Goal: Communication & Community: Answer question/provide support

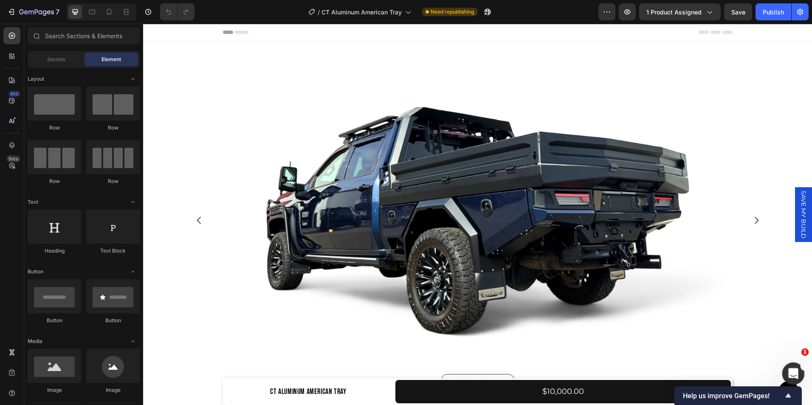
click at [793, 375] on icon "Open Intercom Messenger" at bounding box center [792, 373] width 14 height 14
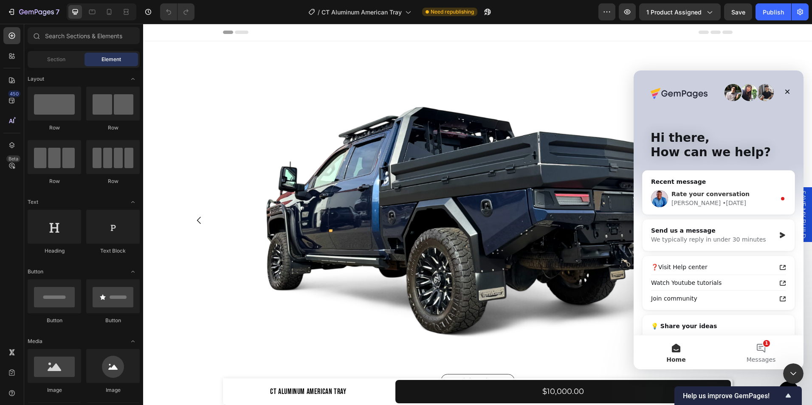
click at [708, 210] on div "Rate your conversation [PERSON_NAME] • [DATE]" at bounding box center [718, 198] width 152 height 31
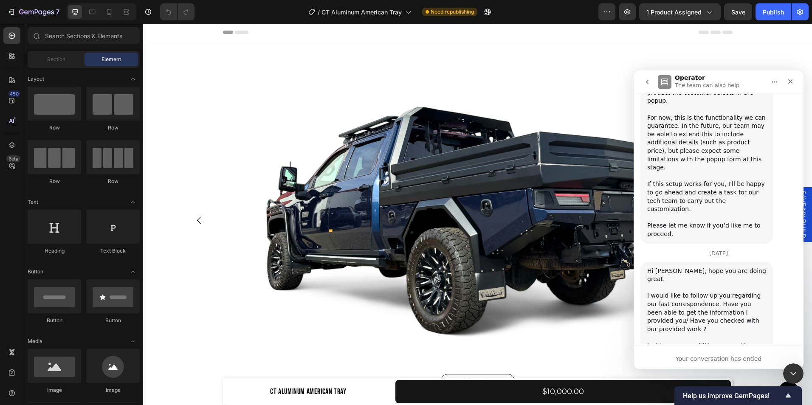
scroll to position [2081, 0]
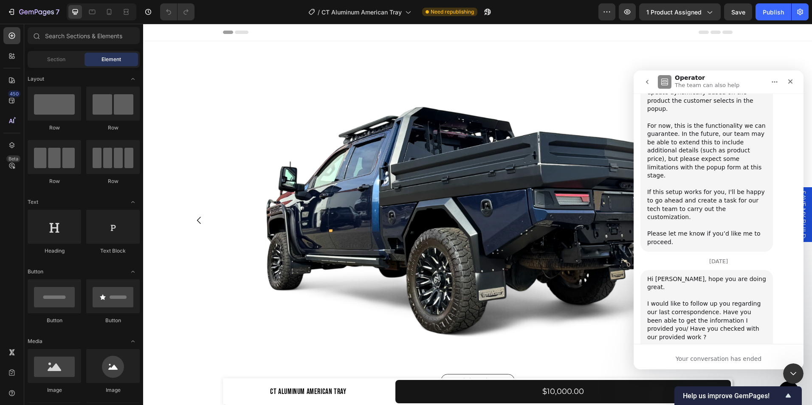
scroll to position [2104, 0]
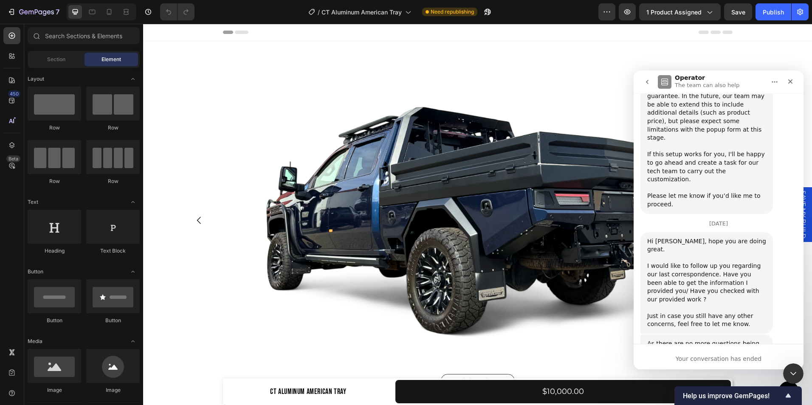
click at [648, 84] on icon "go back" at bounding box center [647, 82] width 7 height 7
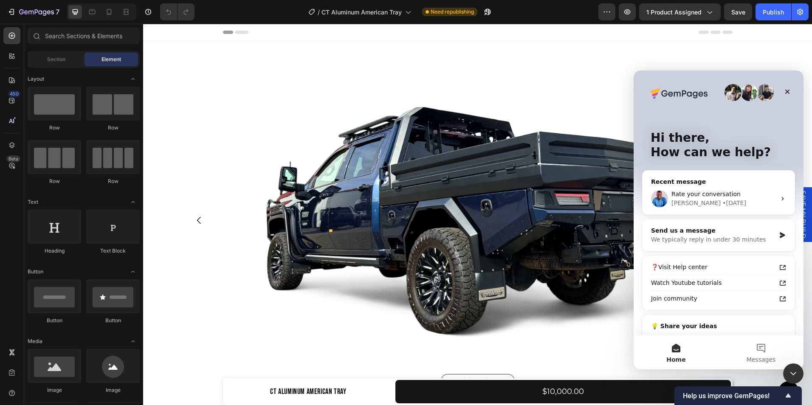
scroll to position [0, 0]
click at [771, 197] on div "Rate your conversation" at bounding box center [723, 194] width 104 height 9
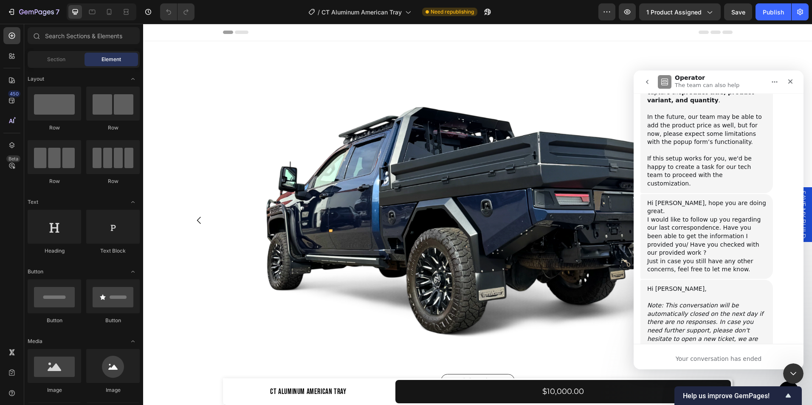
scroll to position [1336, 0]
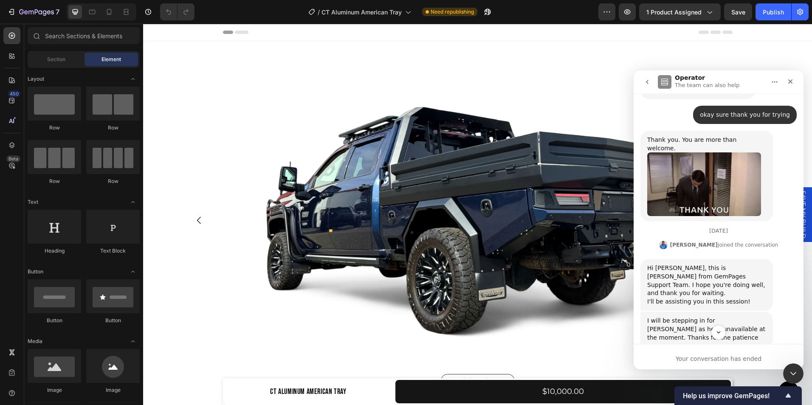
click at [774, 85] on icon "Home" at bounding box center [774, 82] width 7 height 7
click at [643, 83] on button "go back" at bounding box center [647, 82] width 16 height 16
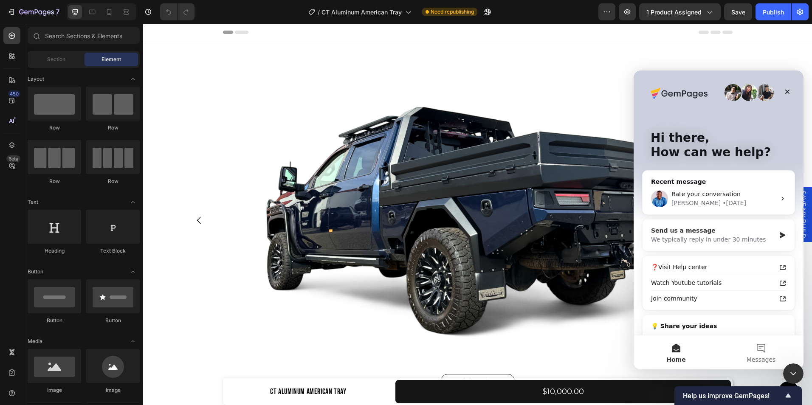
scroll to position [39, 0]
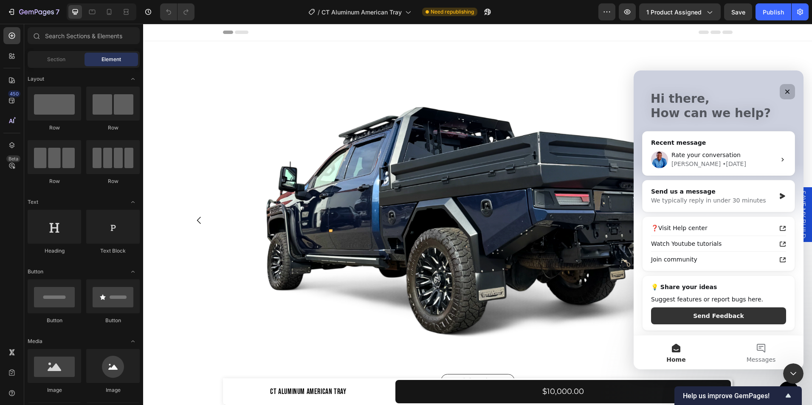
click at [784, 94] on icon "Close" at bounding box center [787, 91] width 7 height 7
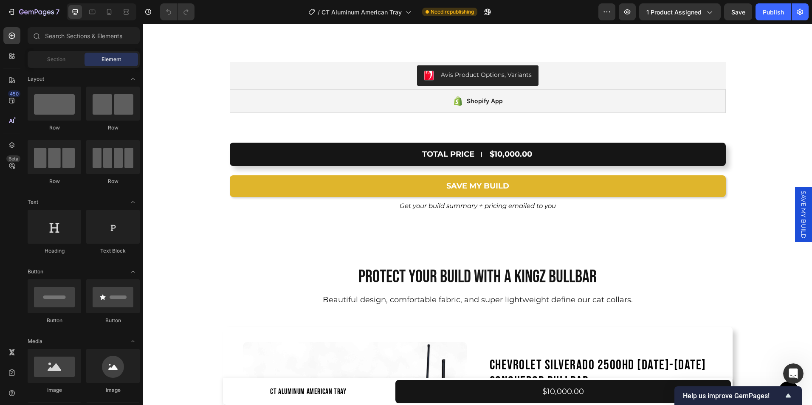
scroll to position [5984, 0]
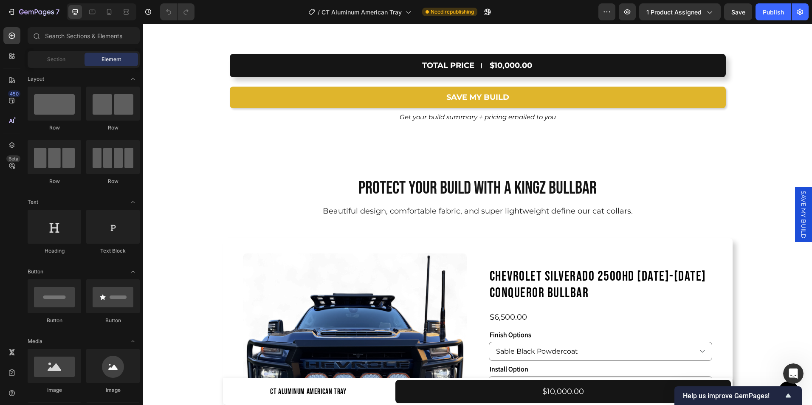
click at [800, 216] on span "SAVE MY BUILD" at bounding box center [803, 215] width 8 height 48
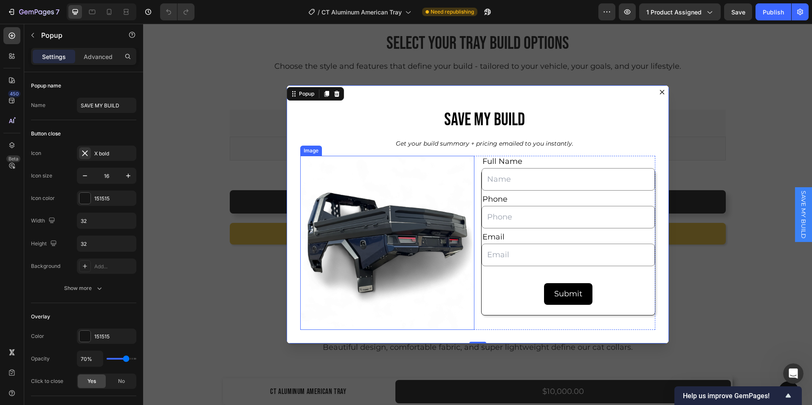
scroll to position [6018, 0]
click at [507, 307] on div "Full Name Text Block Text Field Phone Text Block Text Field Email Text Block Em…" at bounding box center [568, 243] width 174 height 146
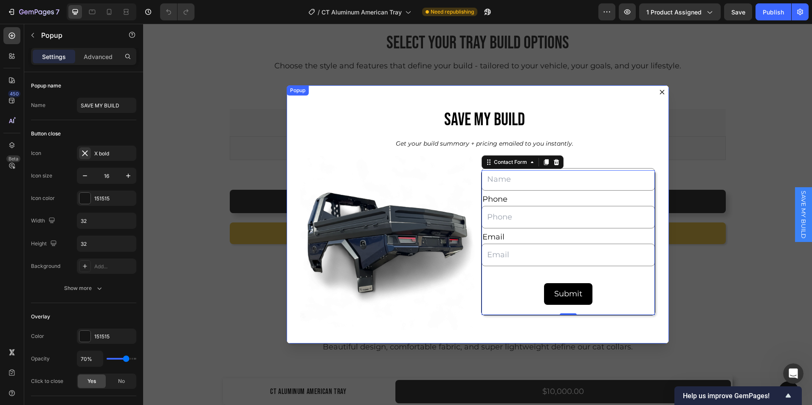
click at [659, 90] on icon "Dialog content" at bounding box center [662, 92] width 7 height 7
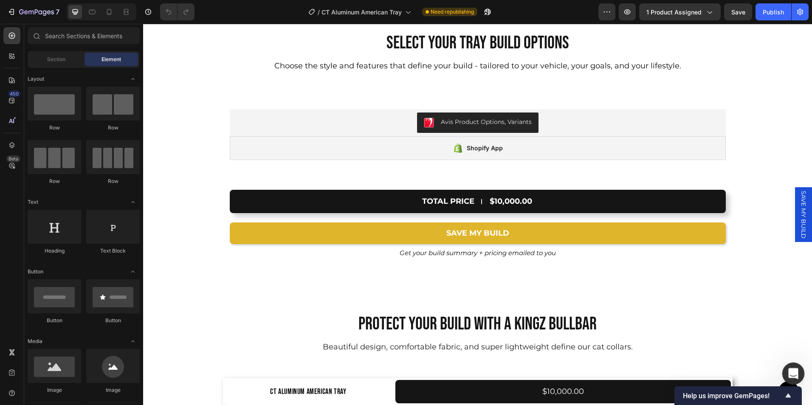
click at [794, 379] on div "Open Intercom Messenger" at bounding box center [792, 372] width 28 height 28
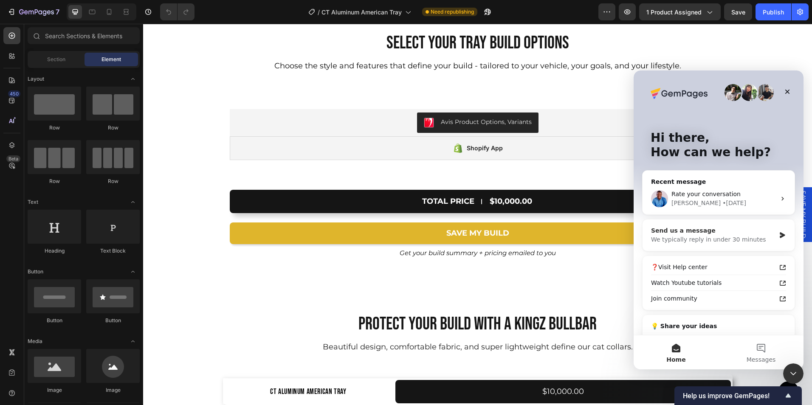
click at [718, 241] on div "We typically reply in under 30 minutes" at bounding box center [713, 239] width 124 height 9
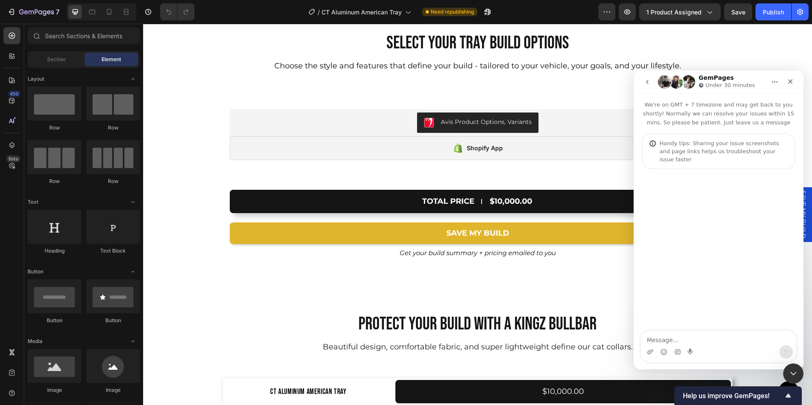
click at [669, 338] on textarea "Message…" at bounding box center [718, 338] width 155 height 14
type textarea "H"
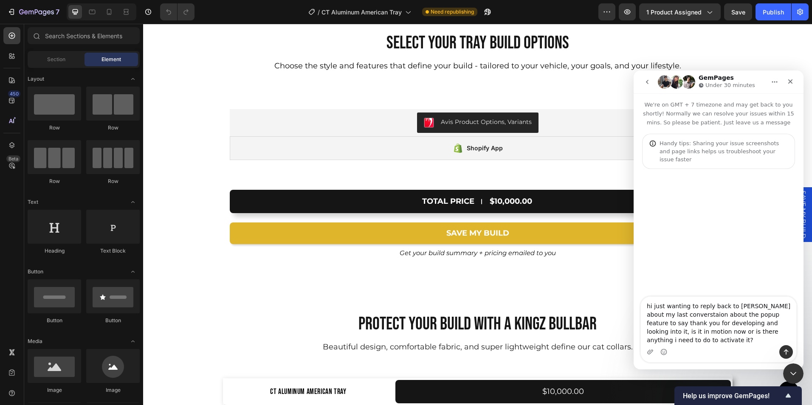
type textarea "hi just wanting to reply back to [PERSON_NAME] about my last converstaion about…"
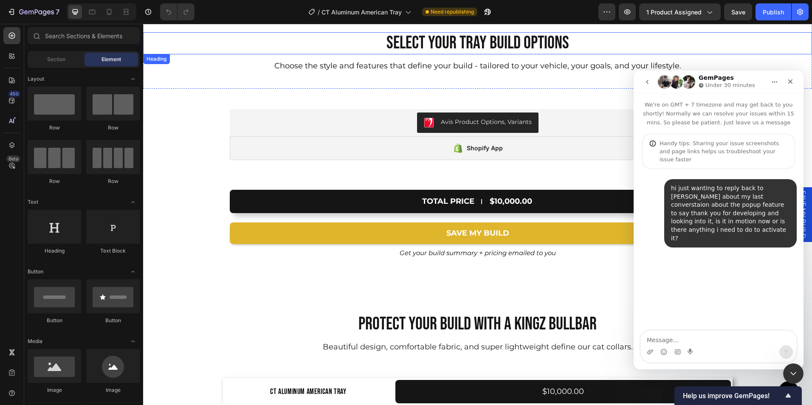
click at [694, 42] on div "Select Your Tray Build options" at bounding box center [477, 43] width 669 height 22
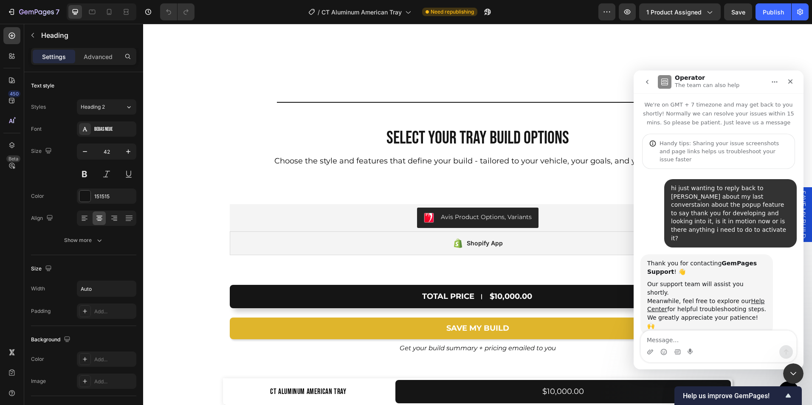
scroll to position [5919, 0]
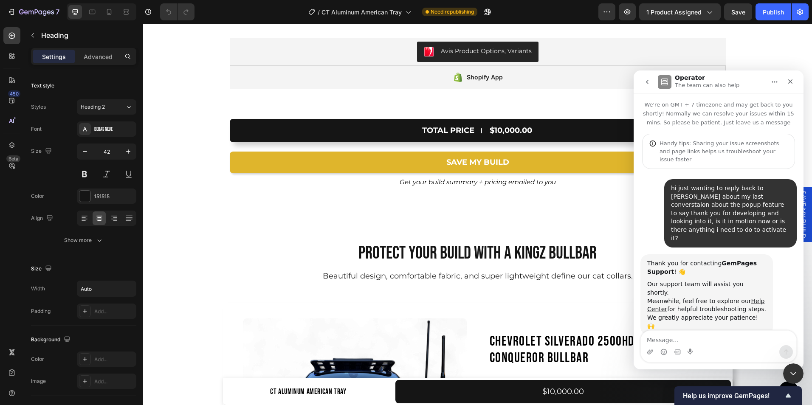
click at [644, 78] on button "go back" at bounding box center [647, 82] width 16 height 16
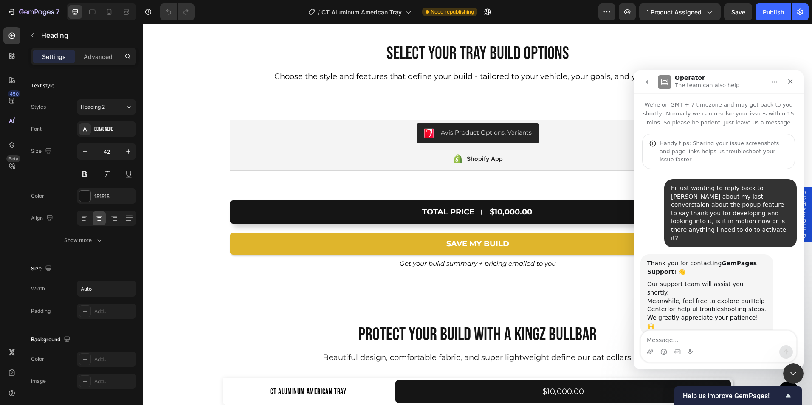
scroll to position [5909, 0]
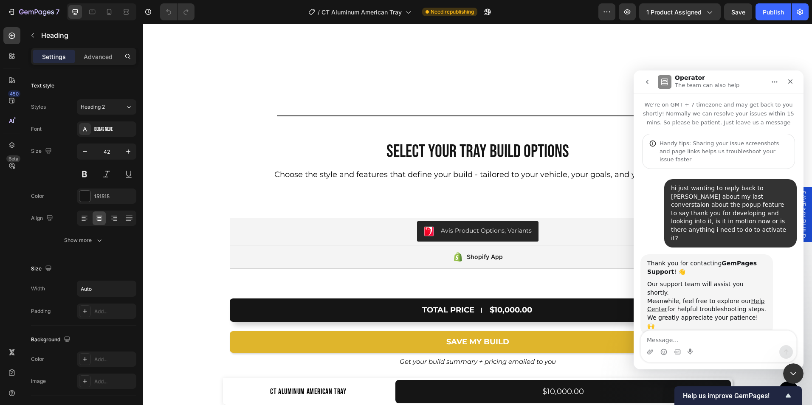
click at [649, 83] on icon "go back" at bounding box center [647, 82] width 7 height 7
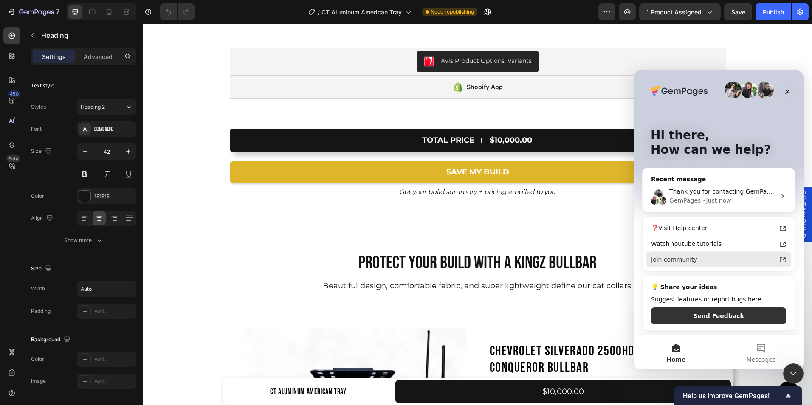
scroll to position [0, 0]
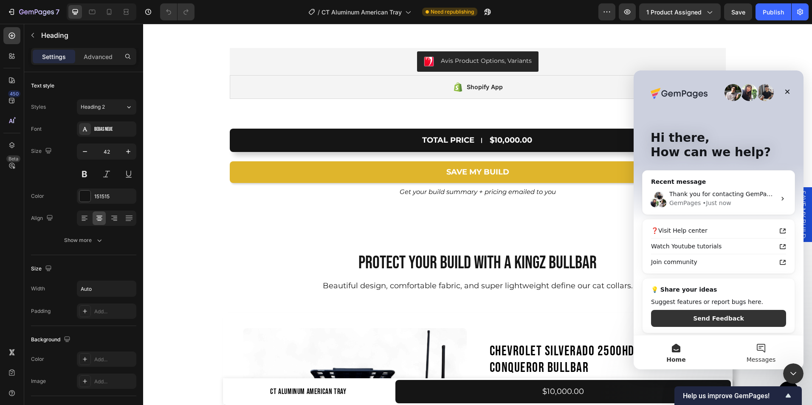
click at [756, 342] on button "Messages" at bounding box center [760, 352] width 85 height 34
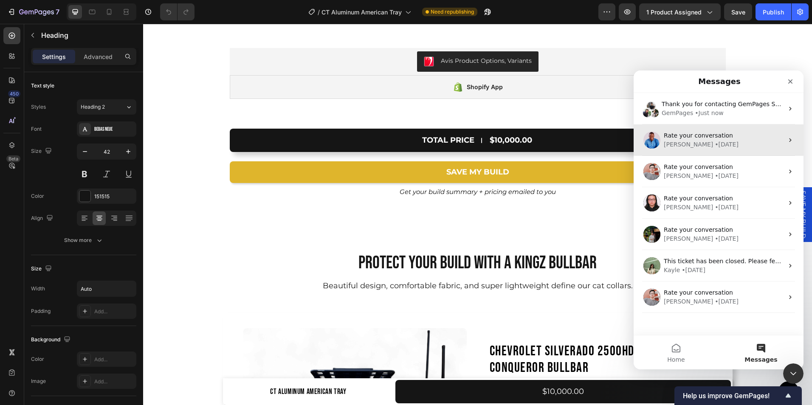
click at [721, 142] on div "[PERSON_NAME] • [DATE]" at bounding box center [724, 144] width 120 height 9
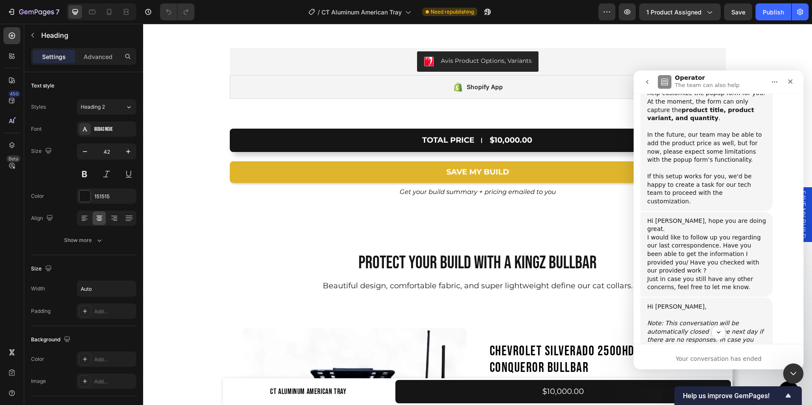
scroll to position [1607, 0]
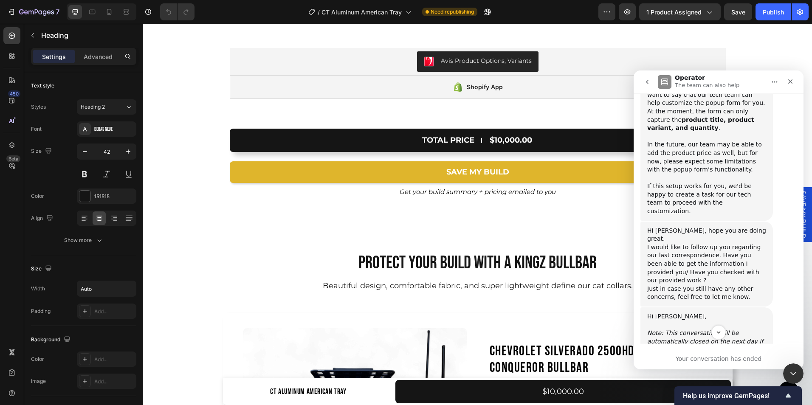
click at [775, 84] on icon "Home" at bounding box center [774, 82] width 7 height 7
click at [744, 124] on div "Download transcript" at bounding box center [752, 120] width 60 height 9
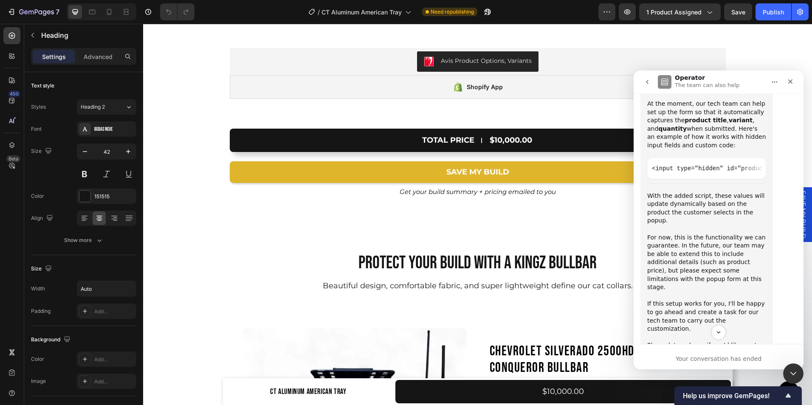
scroll to position [2070, 0]
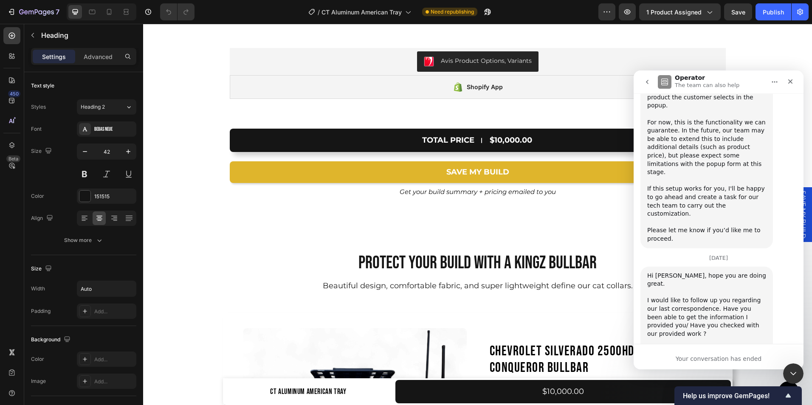
click at [642, 84] on button "go back" at bounding box center [647, 82] width 16 height 16
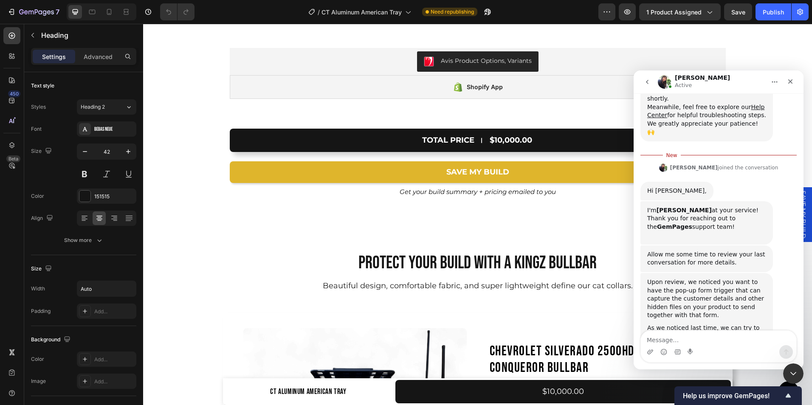
scroll to position [209, 0]
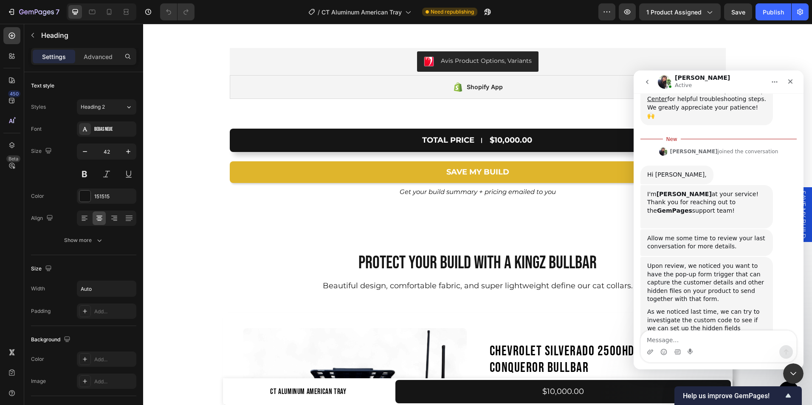
click at [709, 229] on div "Allow me some time to review your last conversation for more details. [PERSON_N…" at bounding box center [706, 242] width 132 height 27
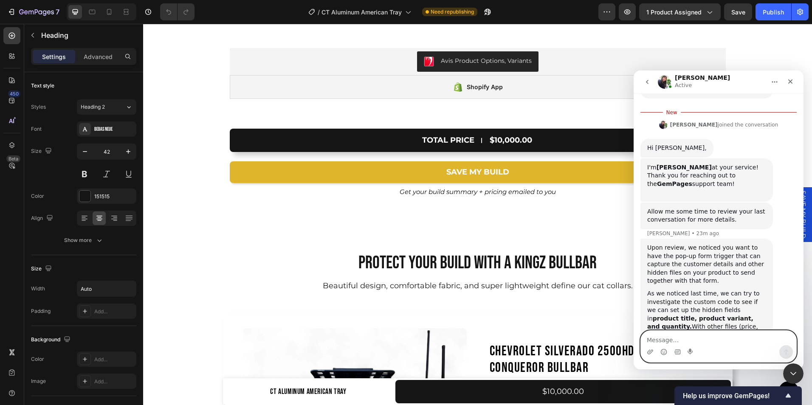
click at [676, 338] on textarea "Message…" at bounding box center [718, 338] width 155 height 14
click at [679, 338] on textarea "Message…" at bounding box center [718, 338] width 155 height 14
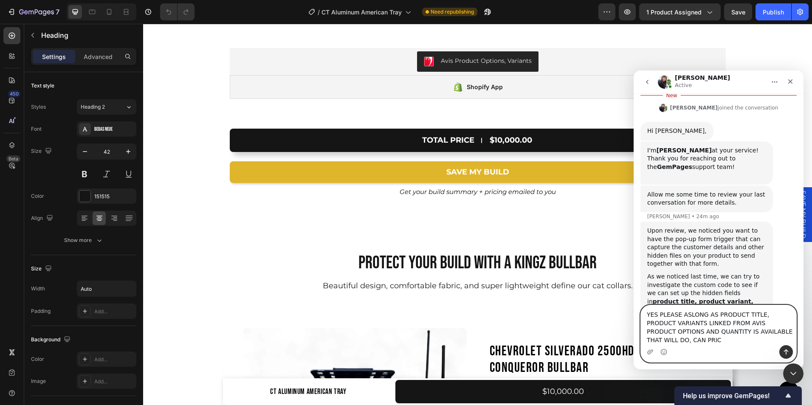
scroll to position [261, 0]
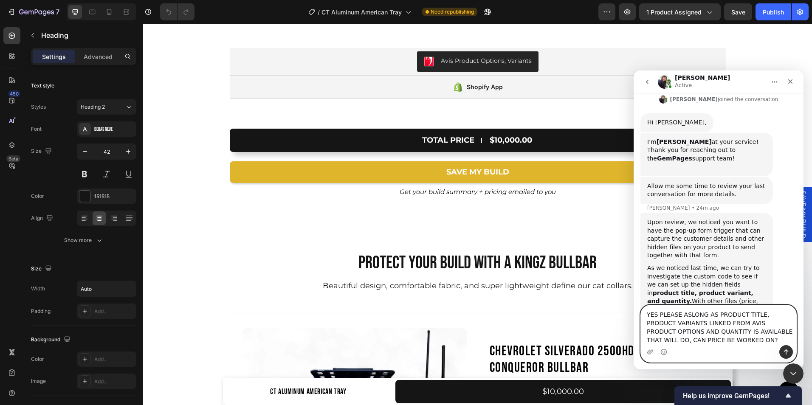
type textarea "YES PLEASE ASLONG AS PRODUCT TITLE, PRODUCT VARIANTS LINKED FROM AVIS PRODUCT O…"
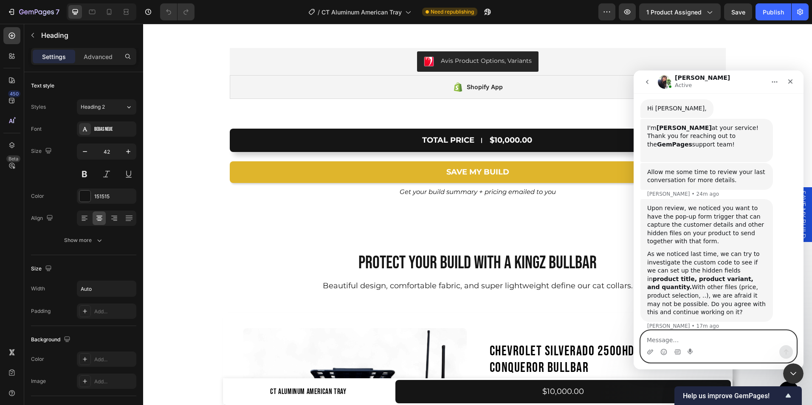
scroll to position [280, 0]
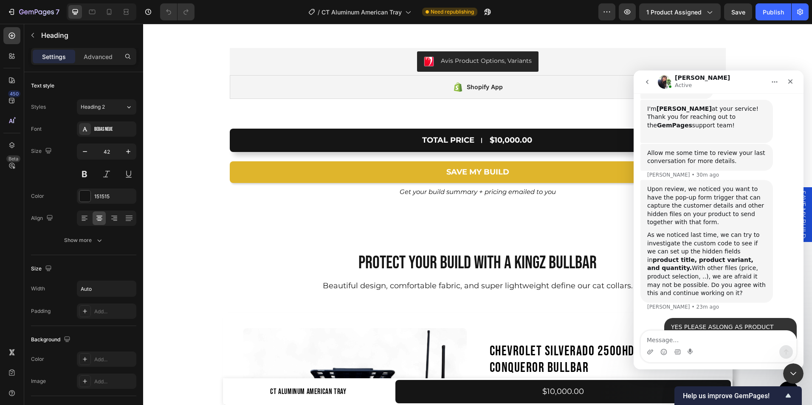
click at [647, 85] on icon "go back" at bounding box center [647, 82] width 7 height 7
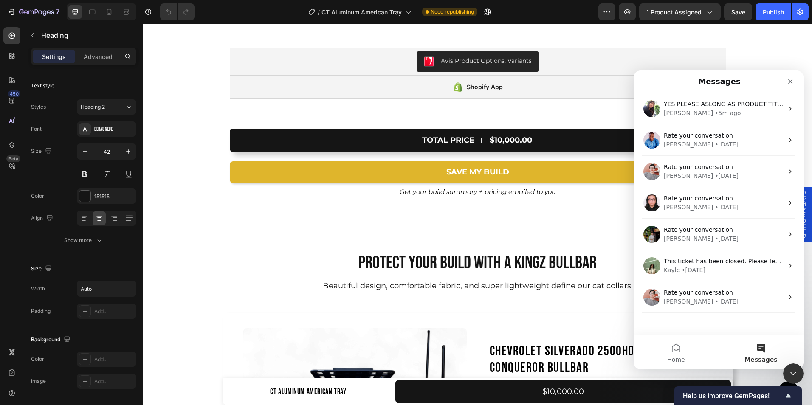
scroll to position [0, 0]
click at [788, 83] on icon "Close" at bounding box center [790, 81] width 5 height 5
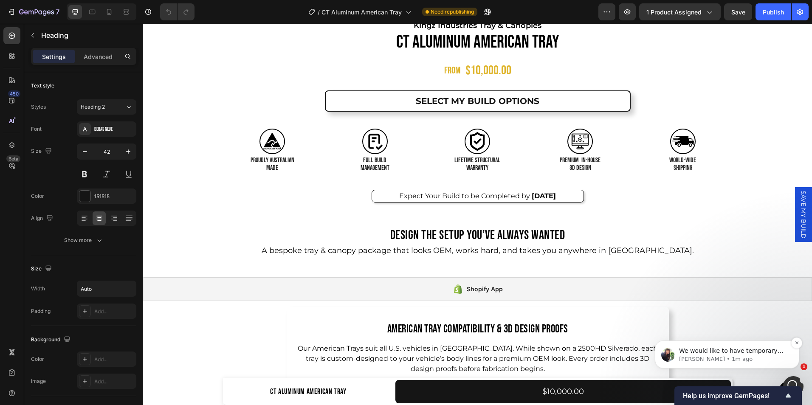
click at [733, 357] on p "[PERSON_NAME] • 1m ago" at bounding box center [734, 359] width 110 height 8
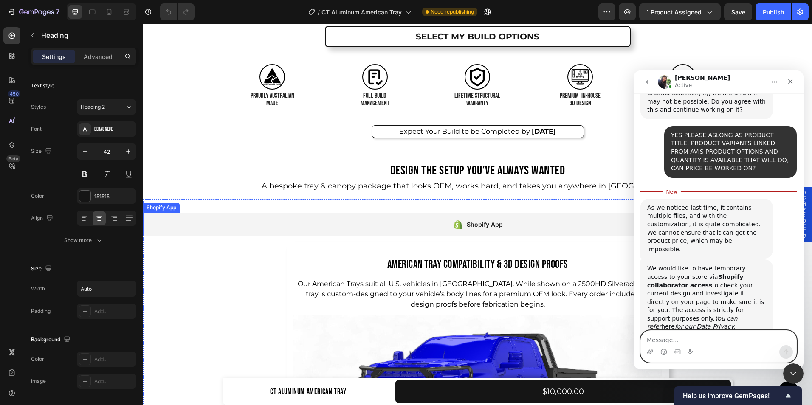
scroll to position [498, 0]
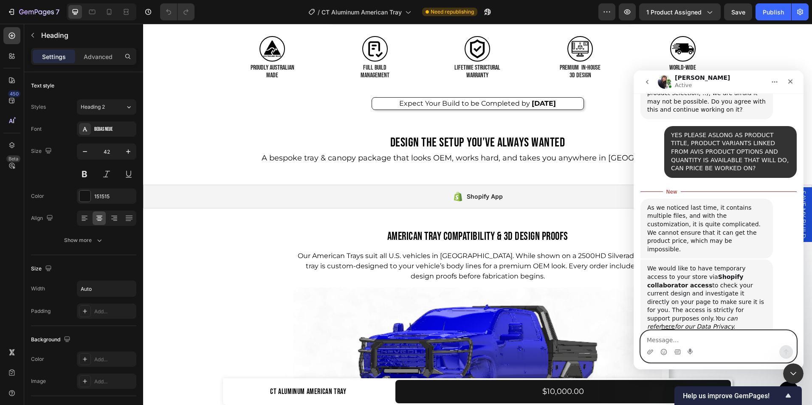
click at [674, 338] on textarea "Message…" at bounding box center [718, 338] width 155 height 14
click at [676, 335] on textarea "Message…" at bounding box center [718, 338] width 155 height 14
click at [676, 345] on textarea "Message…" at bounding box center [718, 338] width 155 height 14
paste textarea "8846"
type textarea "8846"
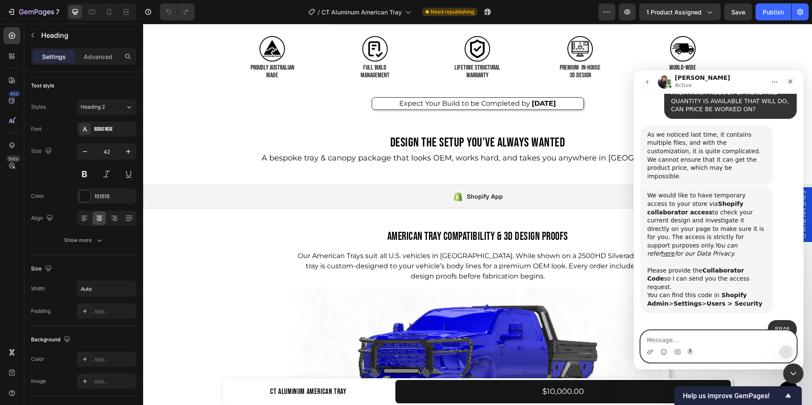
scroll to position [519, 0]
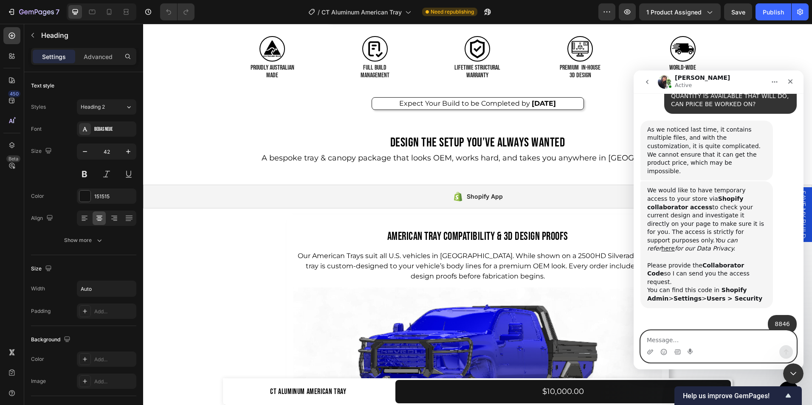
click at [671, 338] on textarea "Message…" at bounding box center [718, 338] width 155 height 14
type textarea "YES IT IS APPROVED"
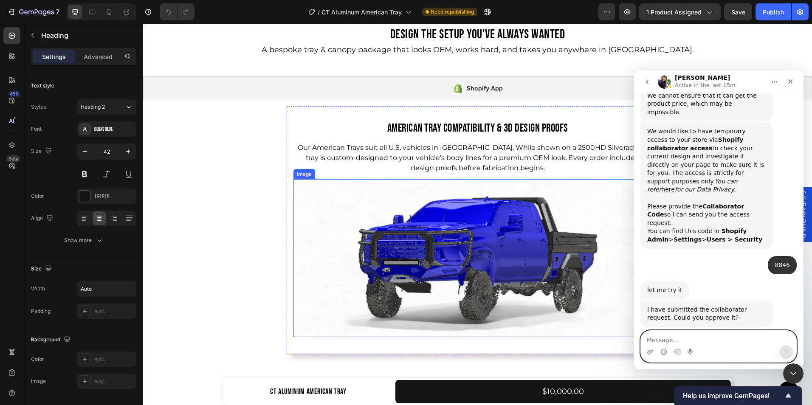
scroll to position [607, 0]
click at [659, 339] on textarea "Message…" at bounding box center [718, 338] width 155 height 14
paste textarea "[URL][DOMAIN_NAME][DOMAIN_NAME]"
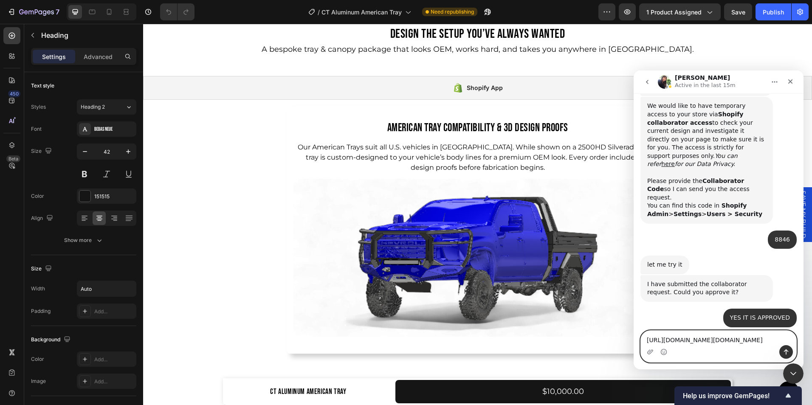
type textarea "[URL][DOMAIN_NAME][DOMAIN_NAME]"
click at [781, 350] on button "Send a message…" at bounding box center [786, 352] width 14 height 14
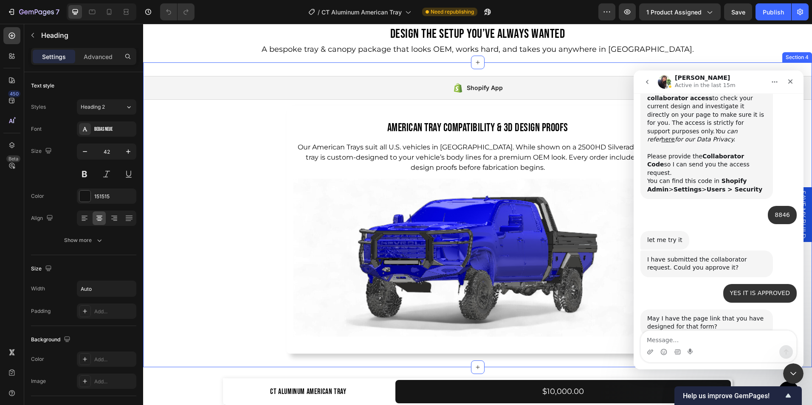
click at [245, 158] on div "Shopify App Shopify App American Tray Compatibility & 3D Design Proofs Heading …" at bounding box center [477, 215] width 669 height 278
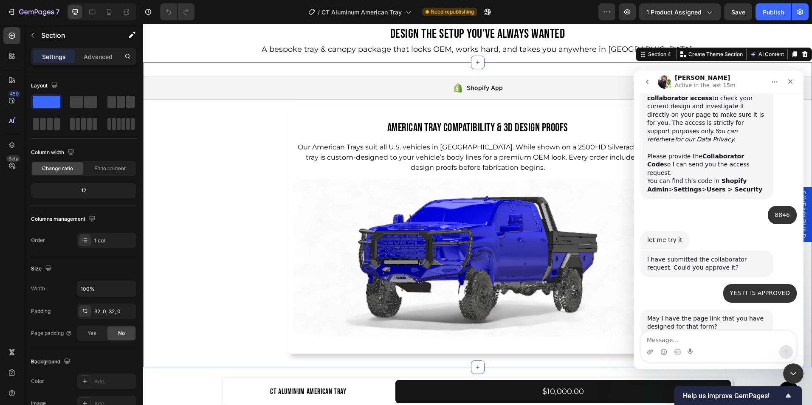
click at [245, 186] on div "Shopify App Shopify App American Tray Compatibility & 3D Design Proofs Heading …" at bounding box center [477, 215] width 669 height 278
click at [789, 82] on icon "Close" at bounding box center [790, 81] width 5 height 5
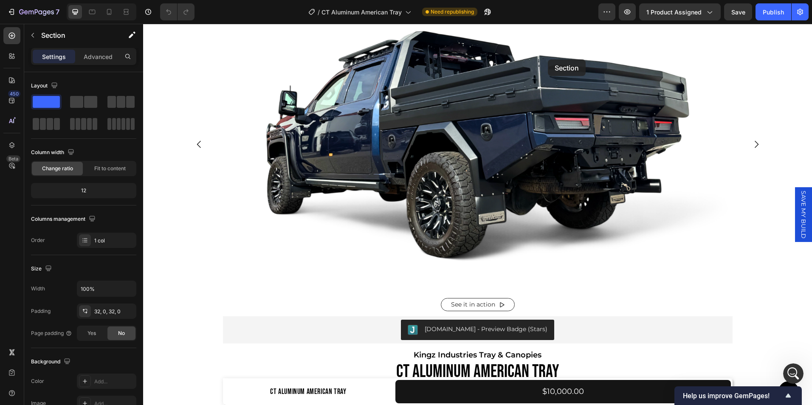
scroll to position [0, 0]
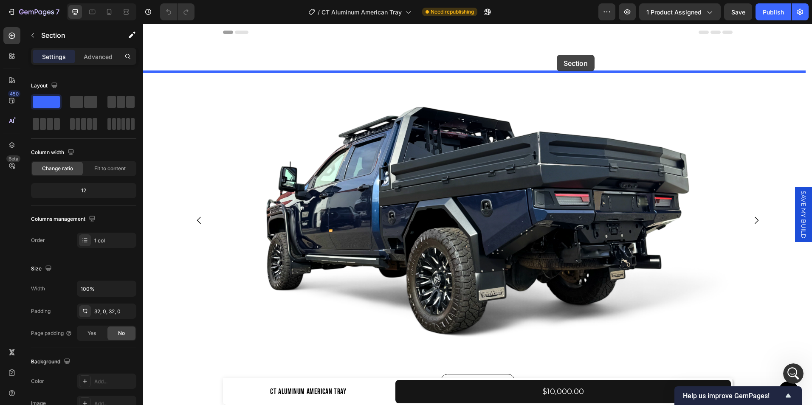
drag, startPoint x: 551, startPoint y: 405, endPoint x: 557, endPoint y: 55, distance: 349.9
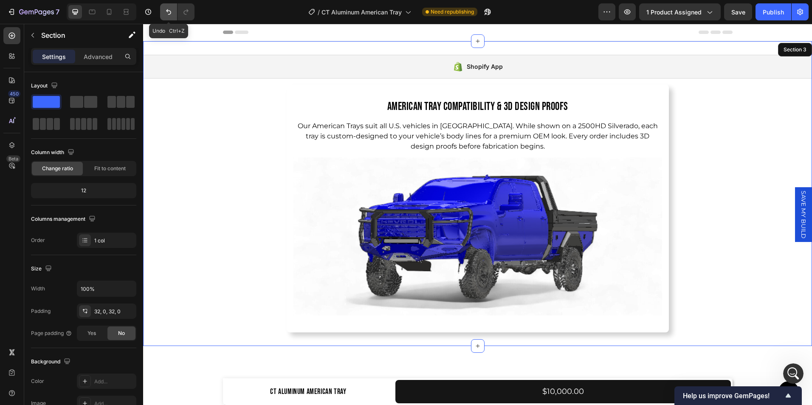
click at [166, 15] on icon "Undo/Redo" at bounding box center [168, 12] width 8 height 8
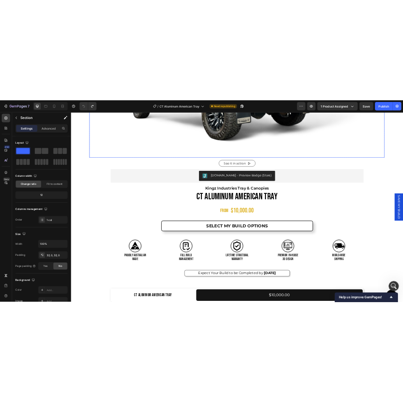
scroll to position [263, 0]
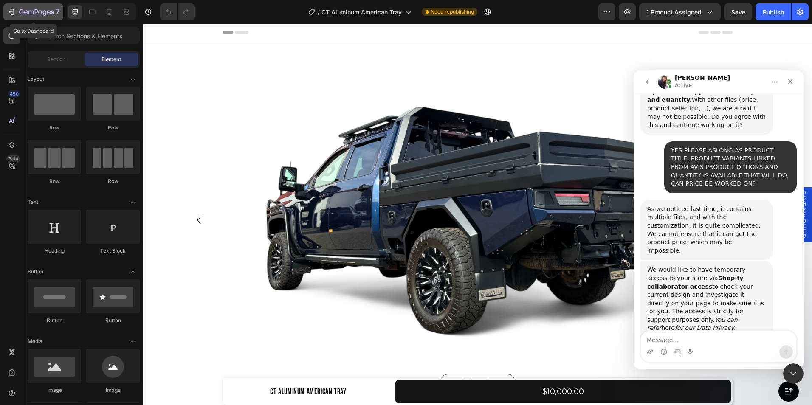
click at [13, 11] on icon "button" at bounding box center [11, 12] width 8 height 8
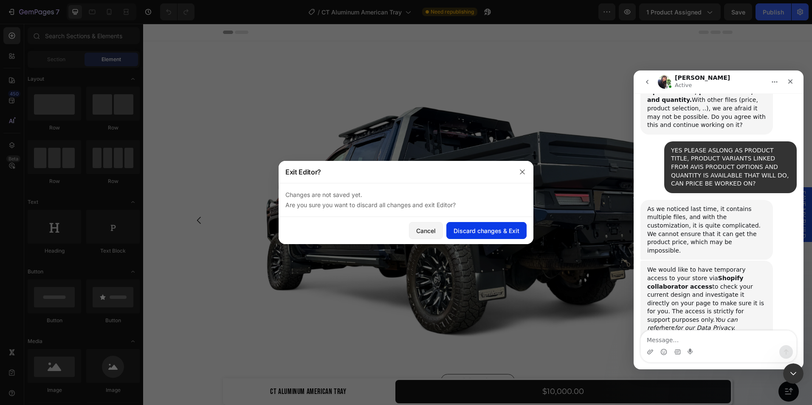
click at [486, 229] on div "Discard changes & Exit" at bounding box center [486, 230] width 66 height 9
